Goal: Information Seeking & Learning: Learn about a topic

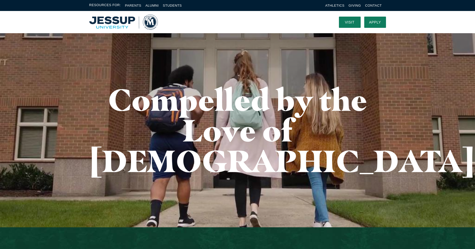
click at [151, 22] on img "Home" at bounding box center [123, 22] width 69 height 15
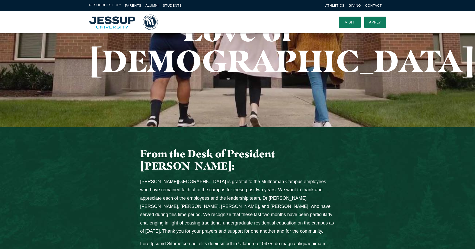
scroll to position [2, 0]
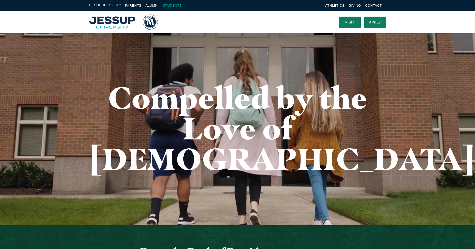
click at [173, 4] on link "Students" at bounding box center [172, 6] width 19 height 4
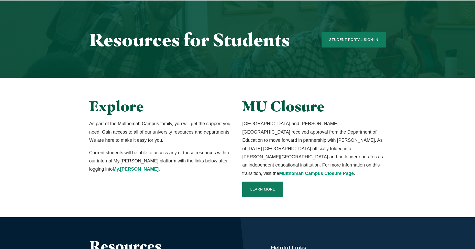
scroll to position [127, 0]
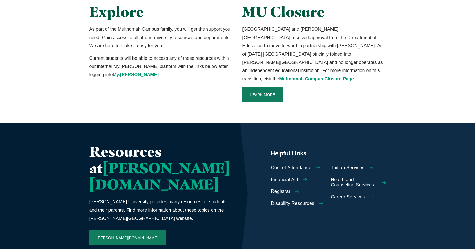
click at [336, 165] on span "Tuition Services" at bounding box center [348, 168] width 34 height 6
click at [281, 165] on span "Cost of Attendance" at bounding box center [291, 168] width 40 height 6
click at [286, 76] on link "Multnomah Campus Closure Page" at bounding box center [316, 78] width 75 height 5
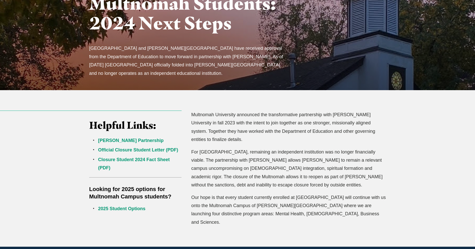
scroll to position [67, 0]
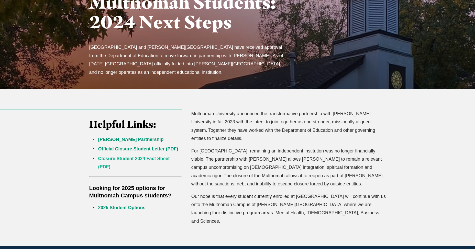
click at [128, 158] on link "Closure Student 2024 Fact Sheet (PDF)" at bounding box center [134, 162] width 72 height 13
